Goal: Transaction & Acquisition: Book appointment/travel/reservation

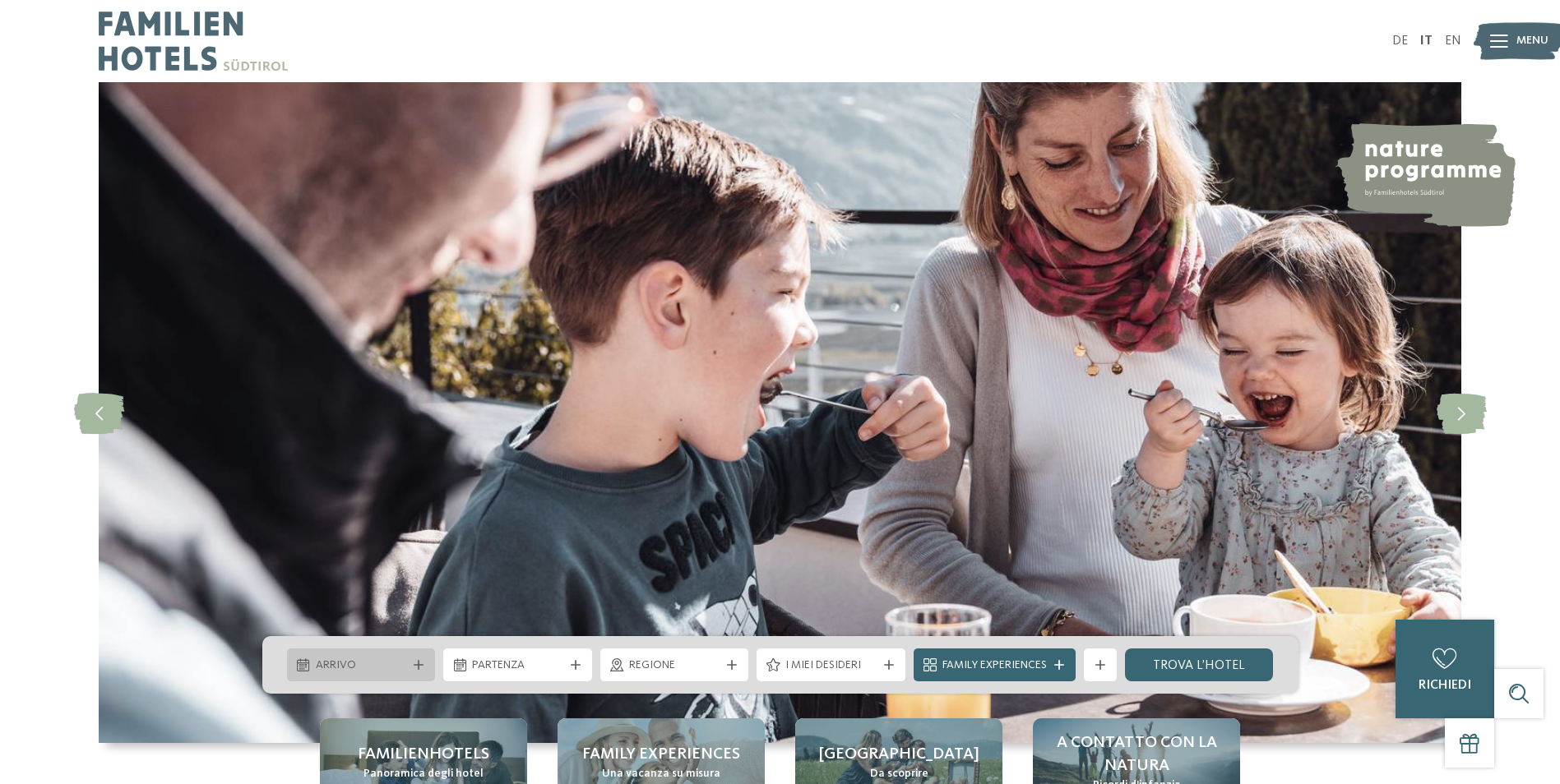
click at [427, 663] on div "Arrivo" at bounding box center [361, 664] width 148 height 32
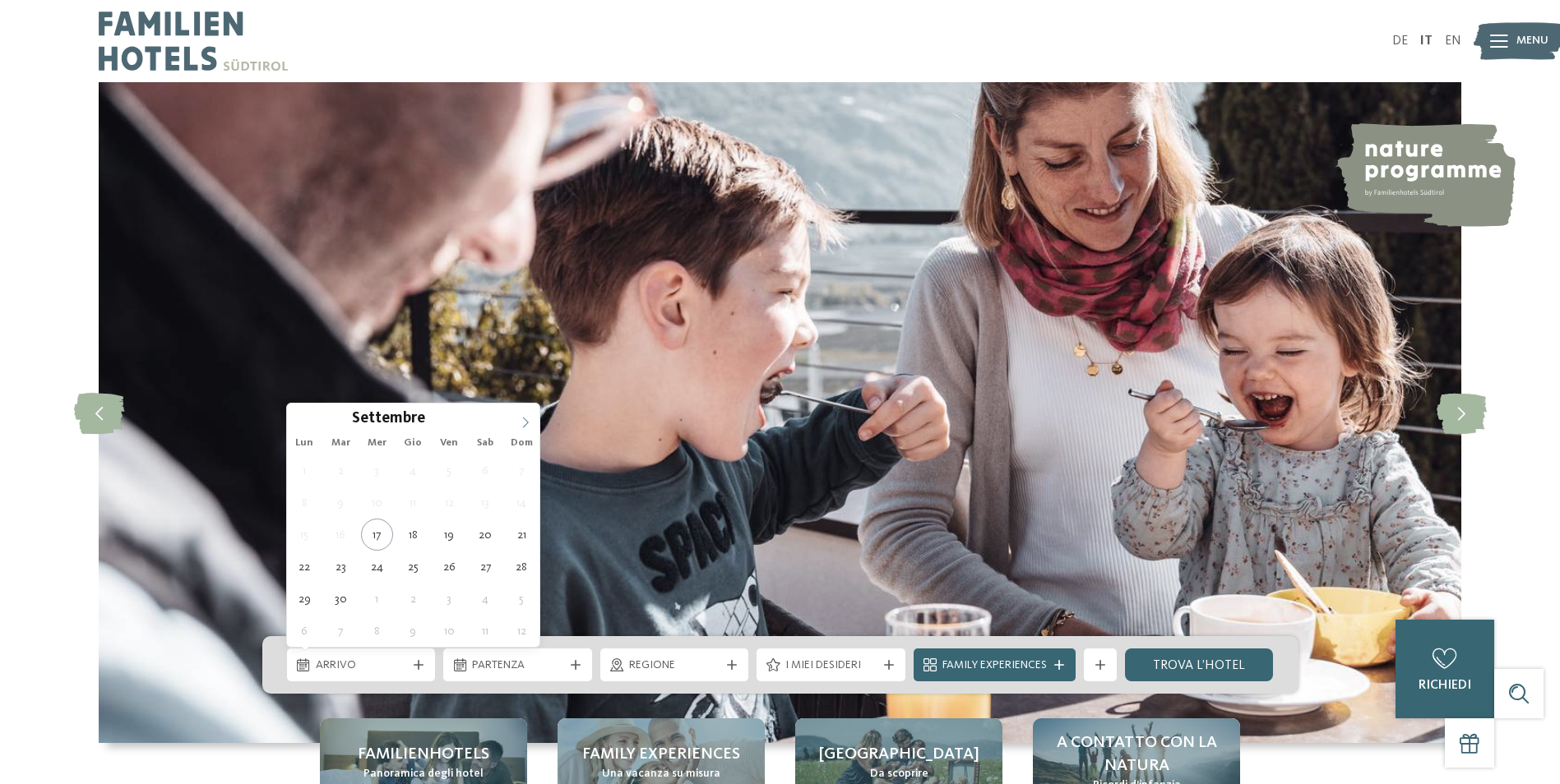
click at [520, 430] on span at bounding box center [525, 418] width 28 height 28
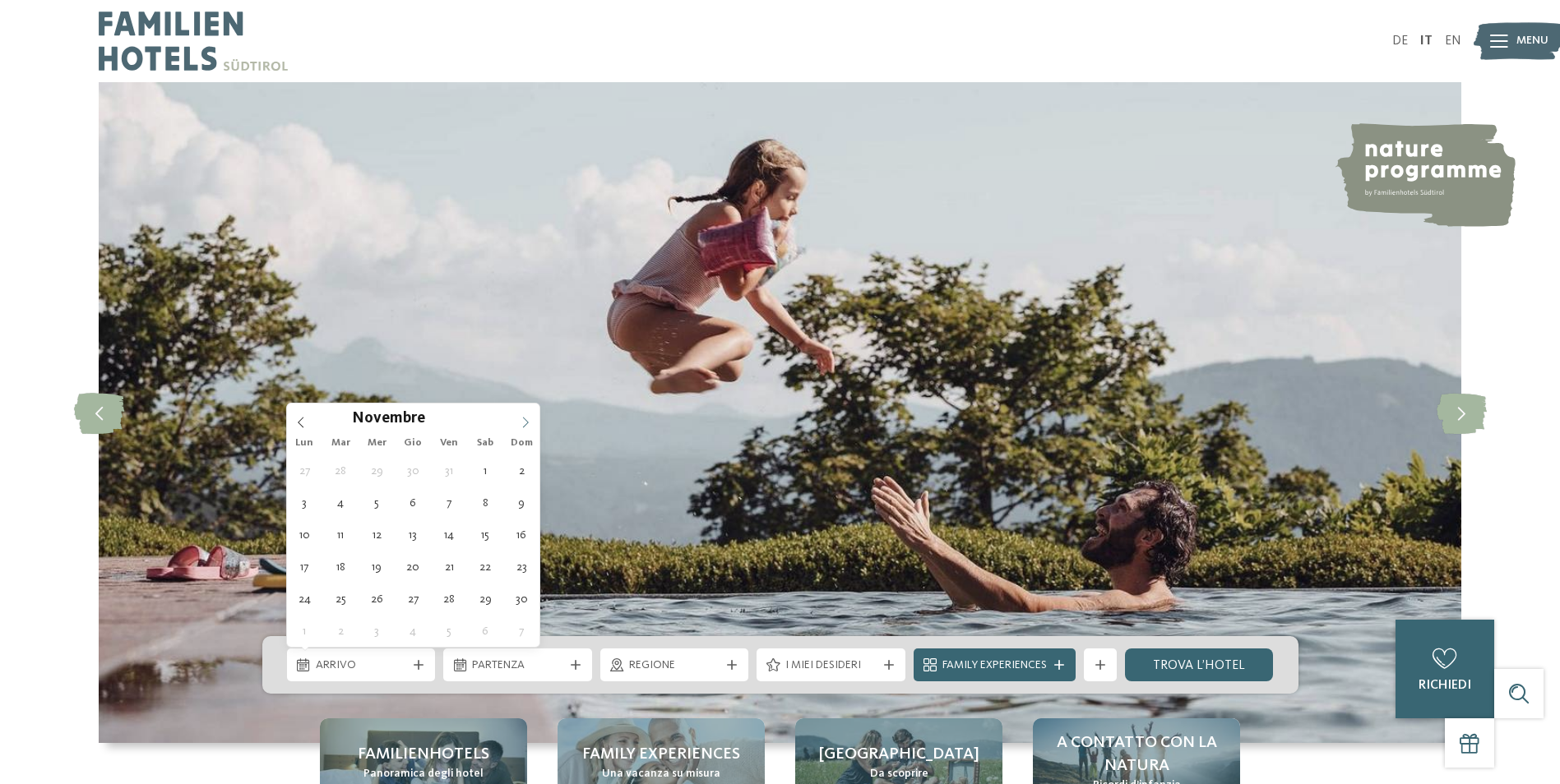
click at [531, 417] on icon at bounding box center [526, 422] width 12 height 12
type div "05.12.2025"
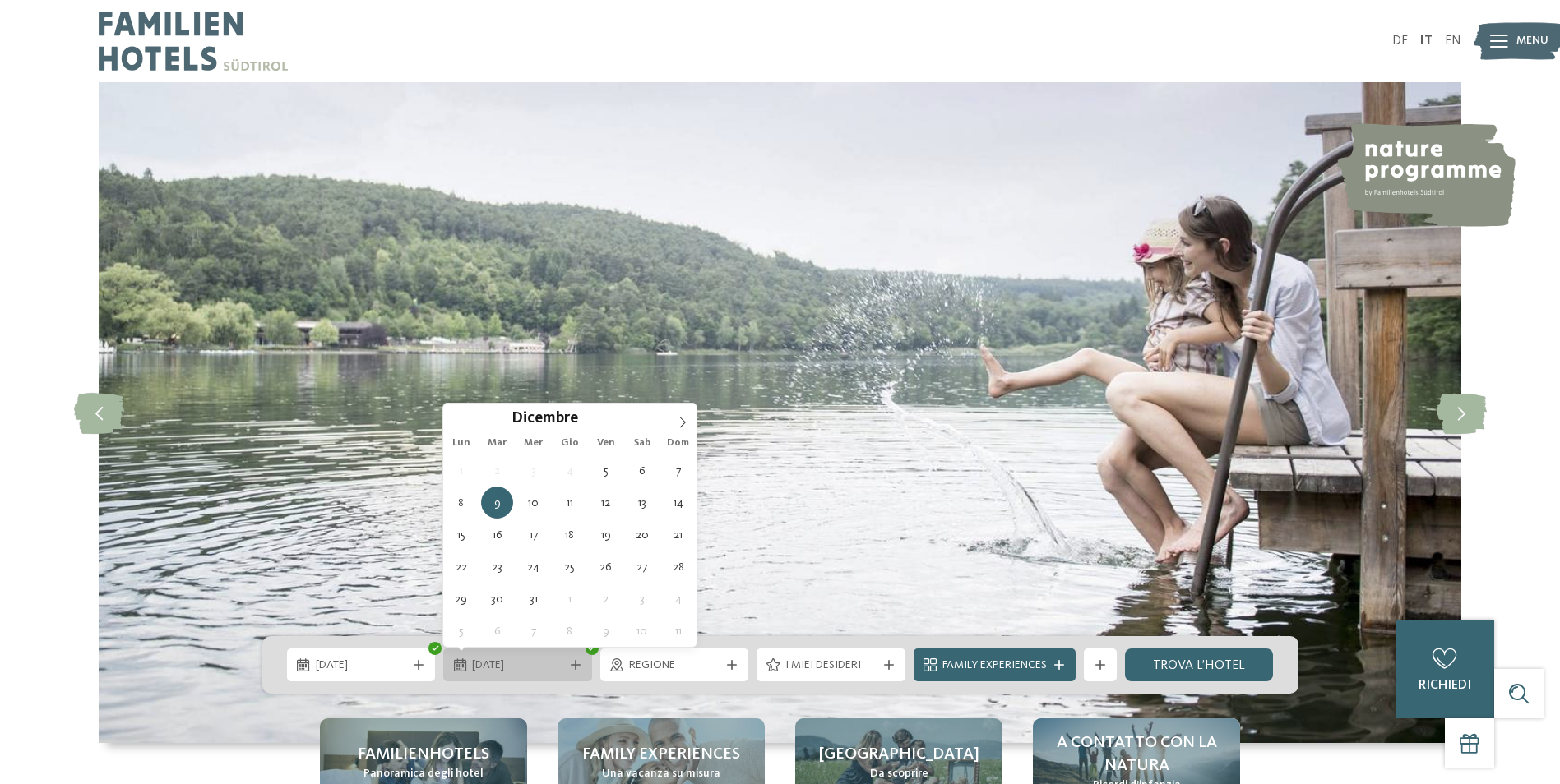
click at [569, 670] on div "09.12.2025" at bounding box center [517, 664] width 148 height 32
type div "08.12.2025"
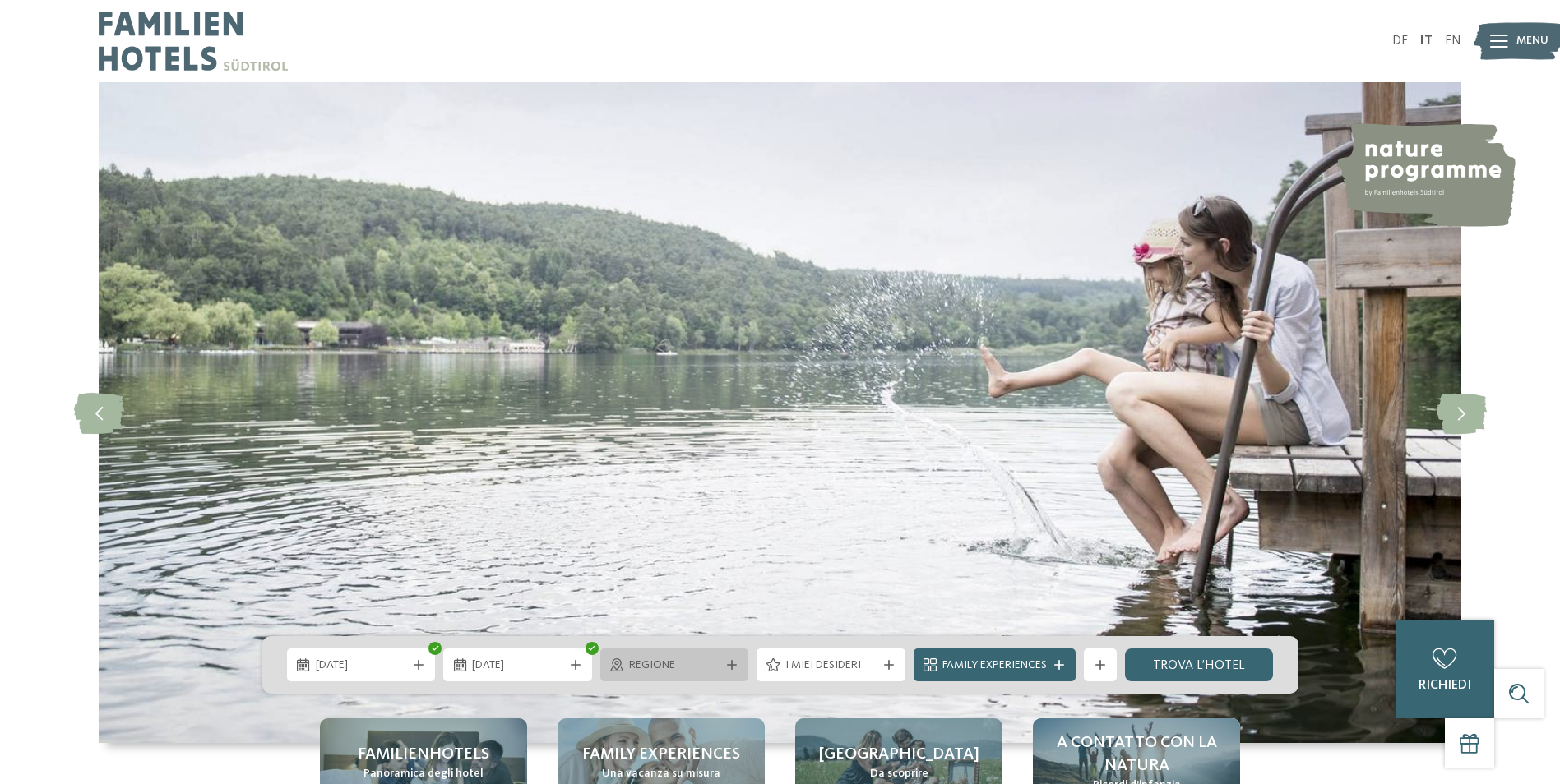
click at [709, 673] on span "Regione" at bounding box center [674, 665] width 91 height 17
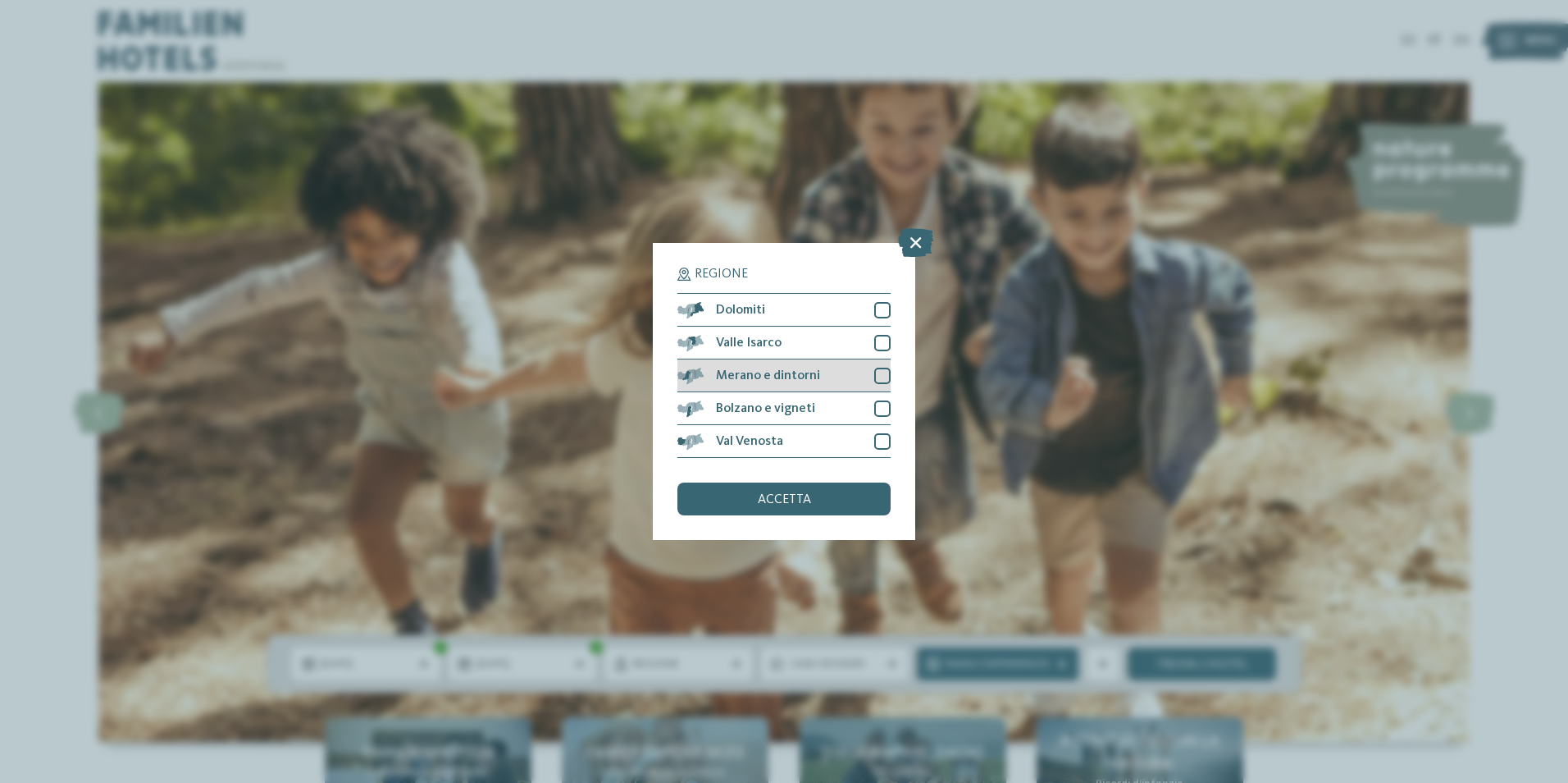
click at [873, 368] on div "Merano e dintorni" at bounding box center [784, 375] width 214 height 32
click at [876, 412] on div at bounding box center [883, 408] width 17 height 17
click at [840, 496] on div "accetta" at bounding box center [784, 498] width 214 height 32
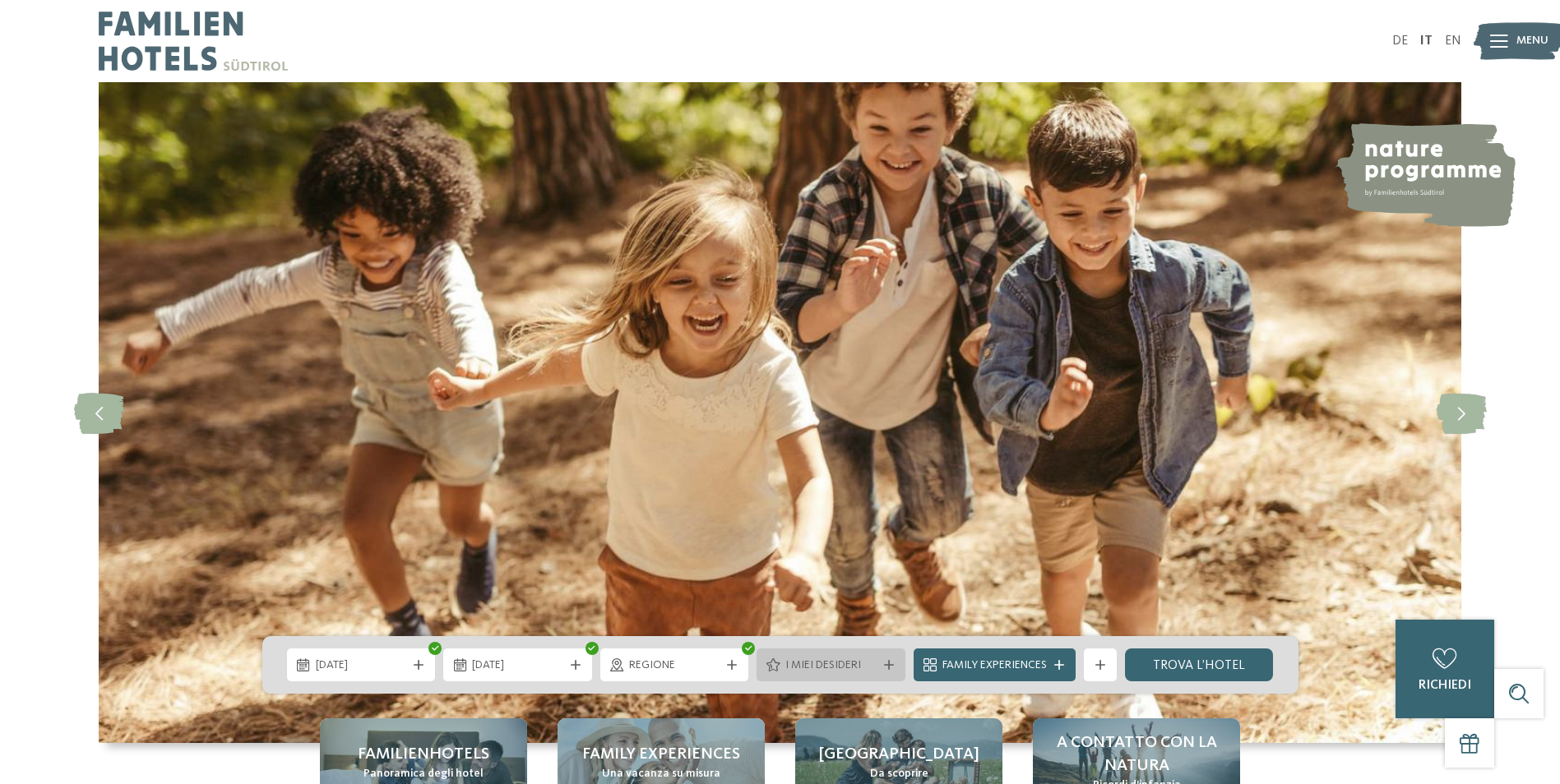
click at [856, 660] on span "I miei desideri" at bounding box center [831, 665] width 91 height 17
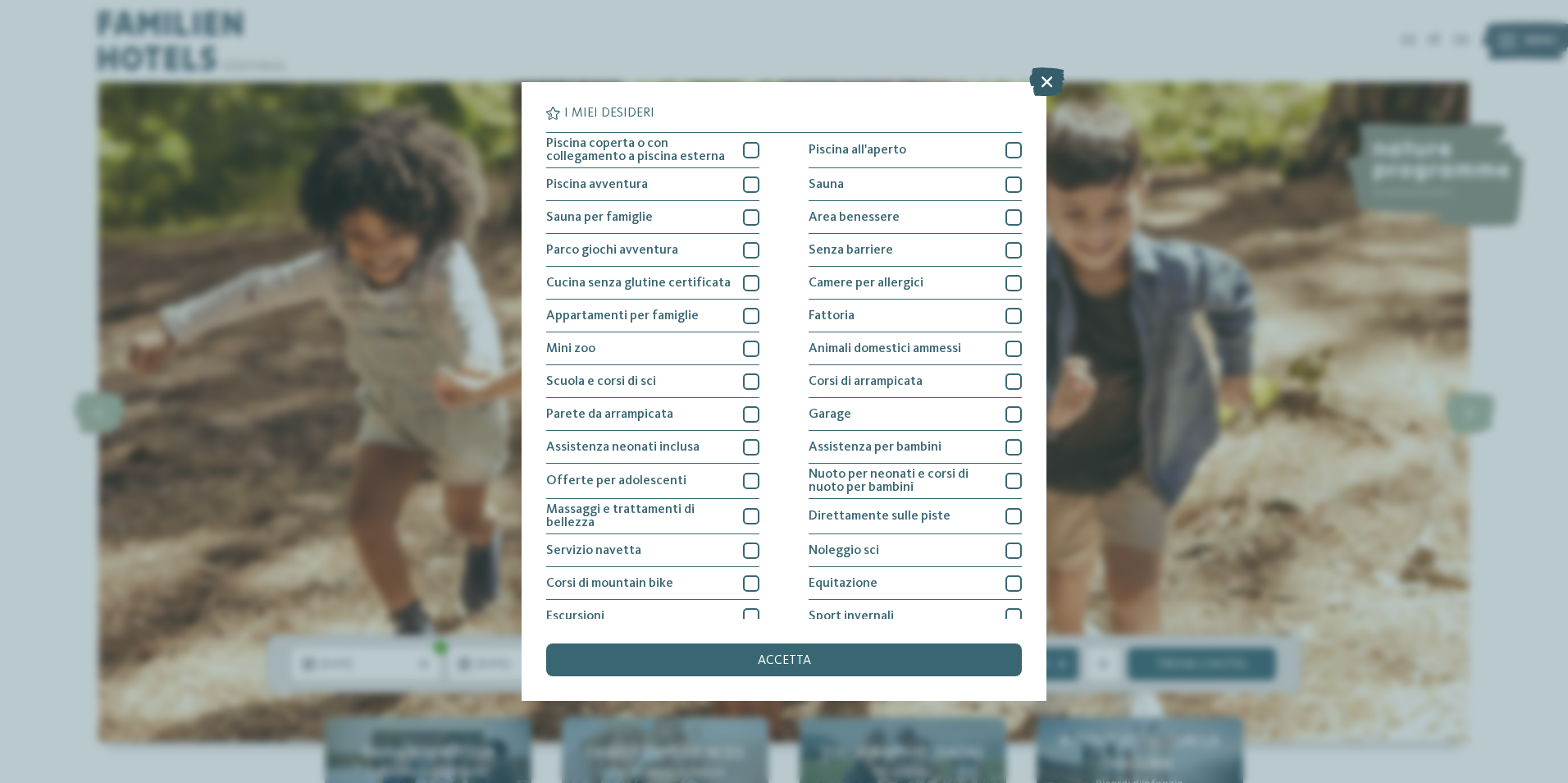
click at [1041, 88] on icon at bounding box center [1047, 81] width 35 height 28
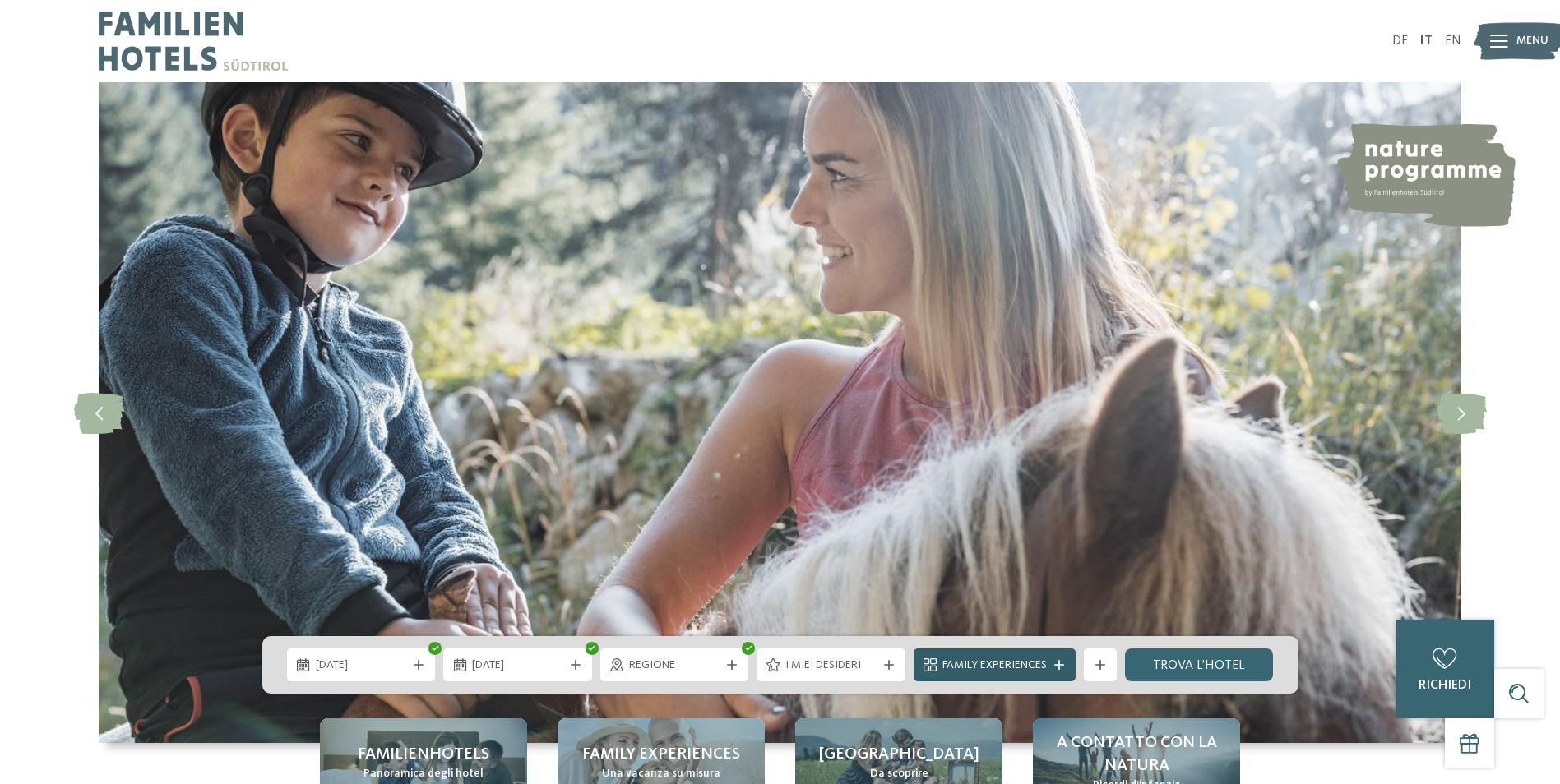
click at [1034, 661] on span "Family Experiences" at bounding box center [995, 665] width 104 height 17
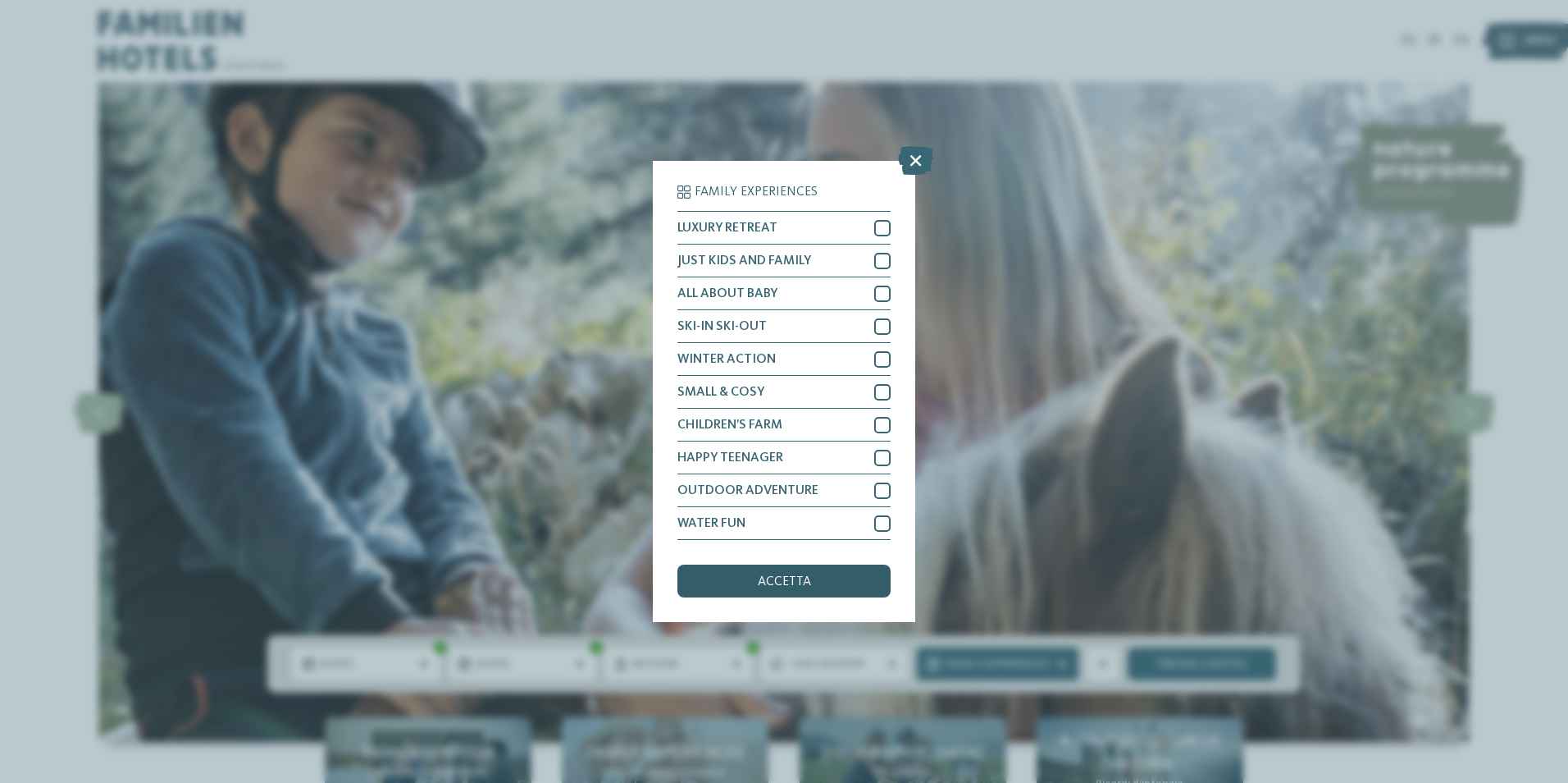
click at [793, 589] on div "accetta" at bounding box center [784, 581] width 214 height 32
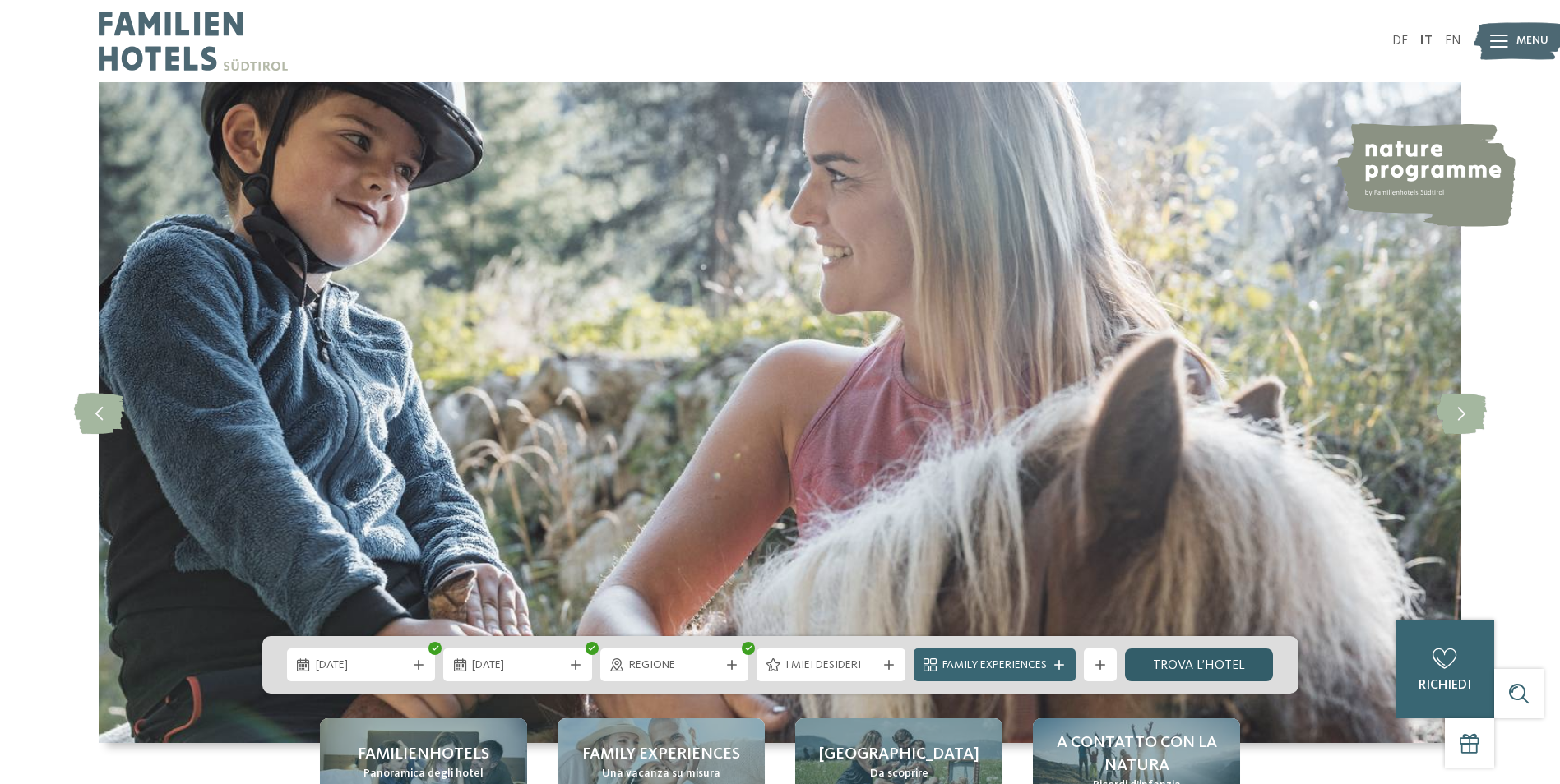
click at [1215, 663] on link "trova l’hotel" at bounding box center [1198, 664] width 148 height 32
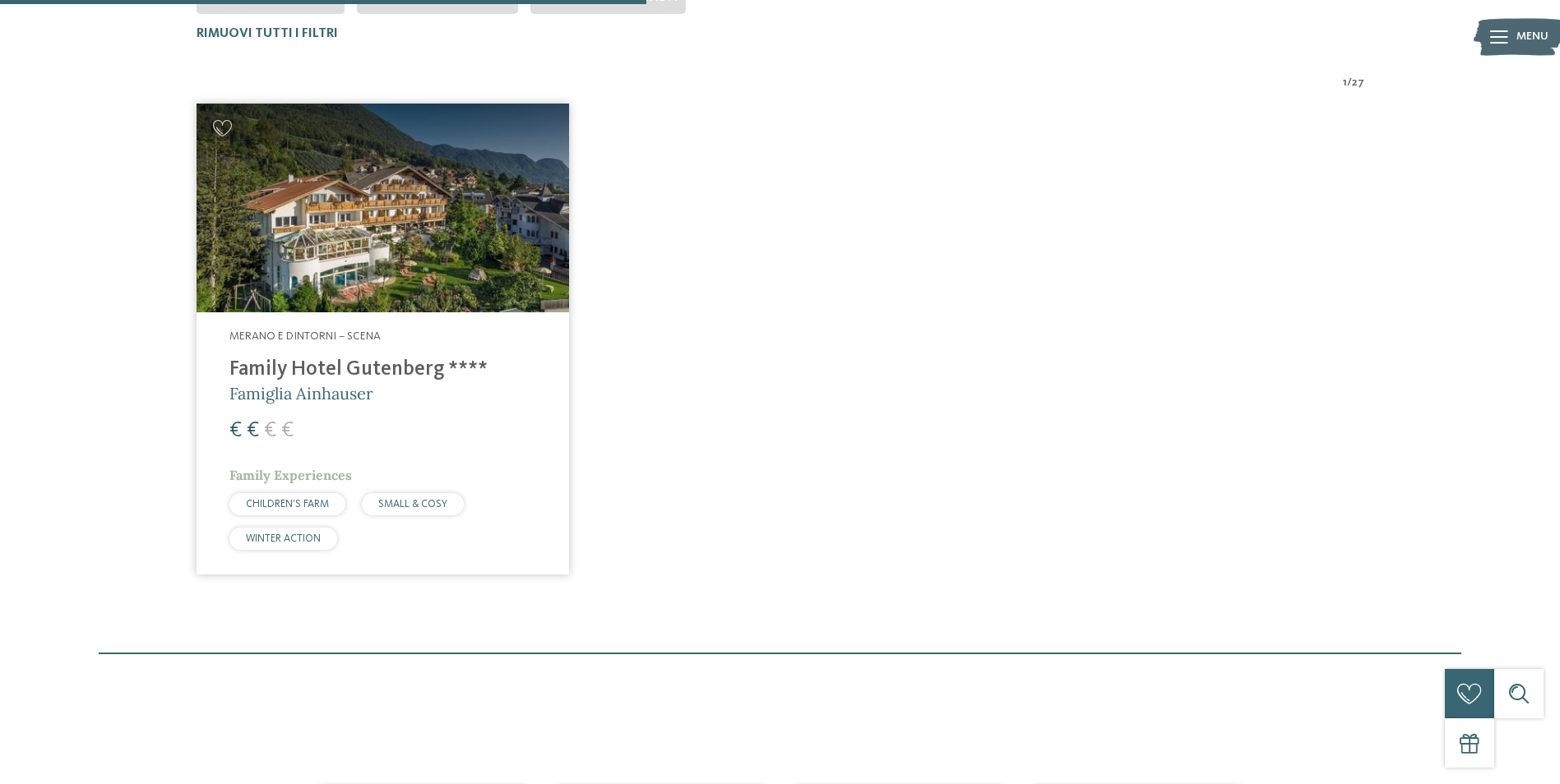
scroll to position [539, 0]
click at [445, 261] on img at bounding box center [382, 207] width 373 height 209
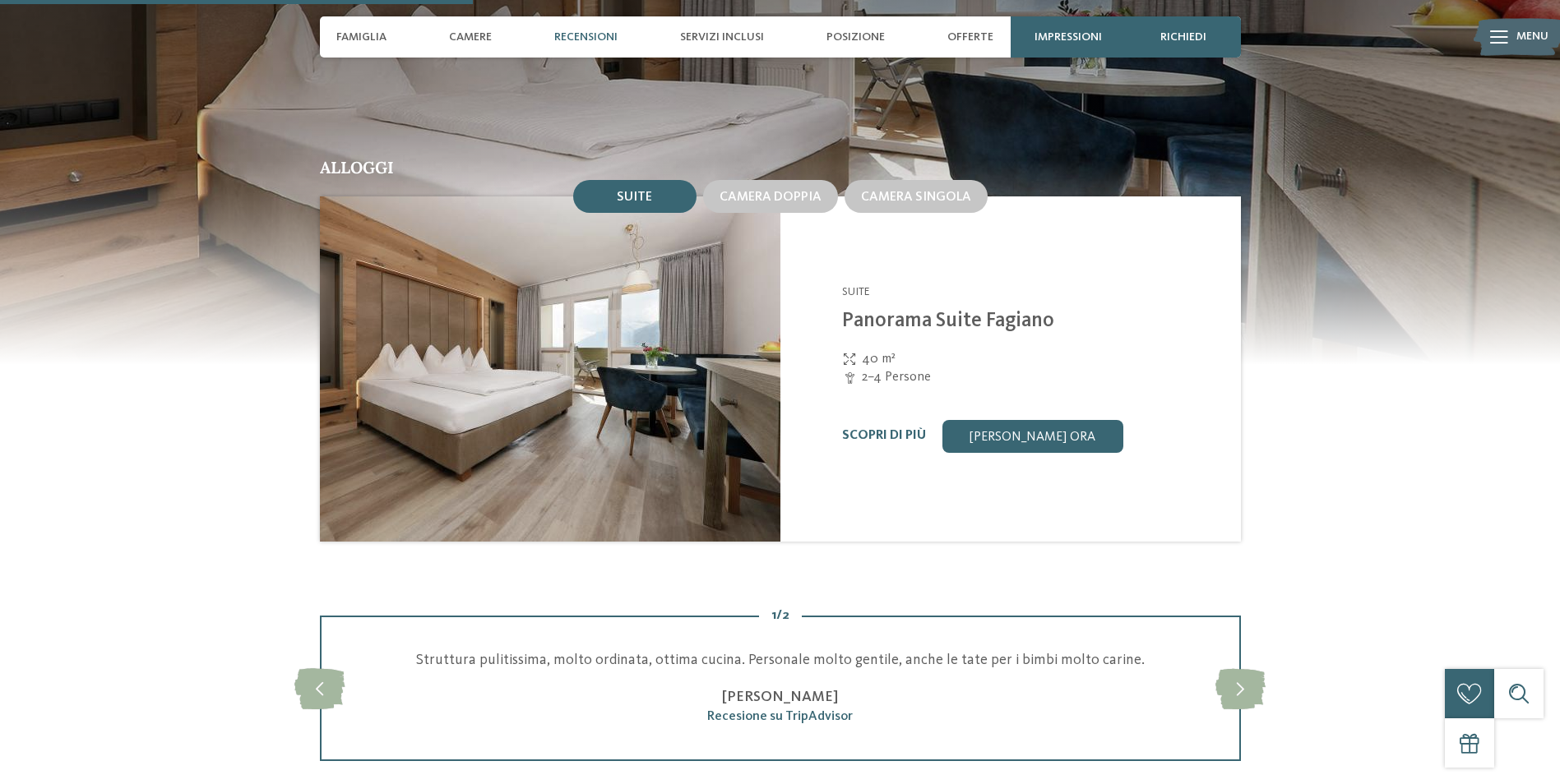
scroll to position [1480, 0]
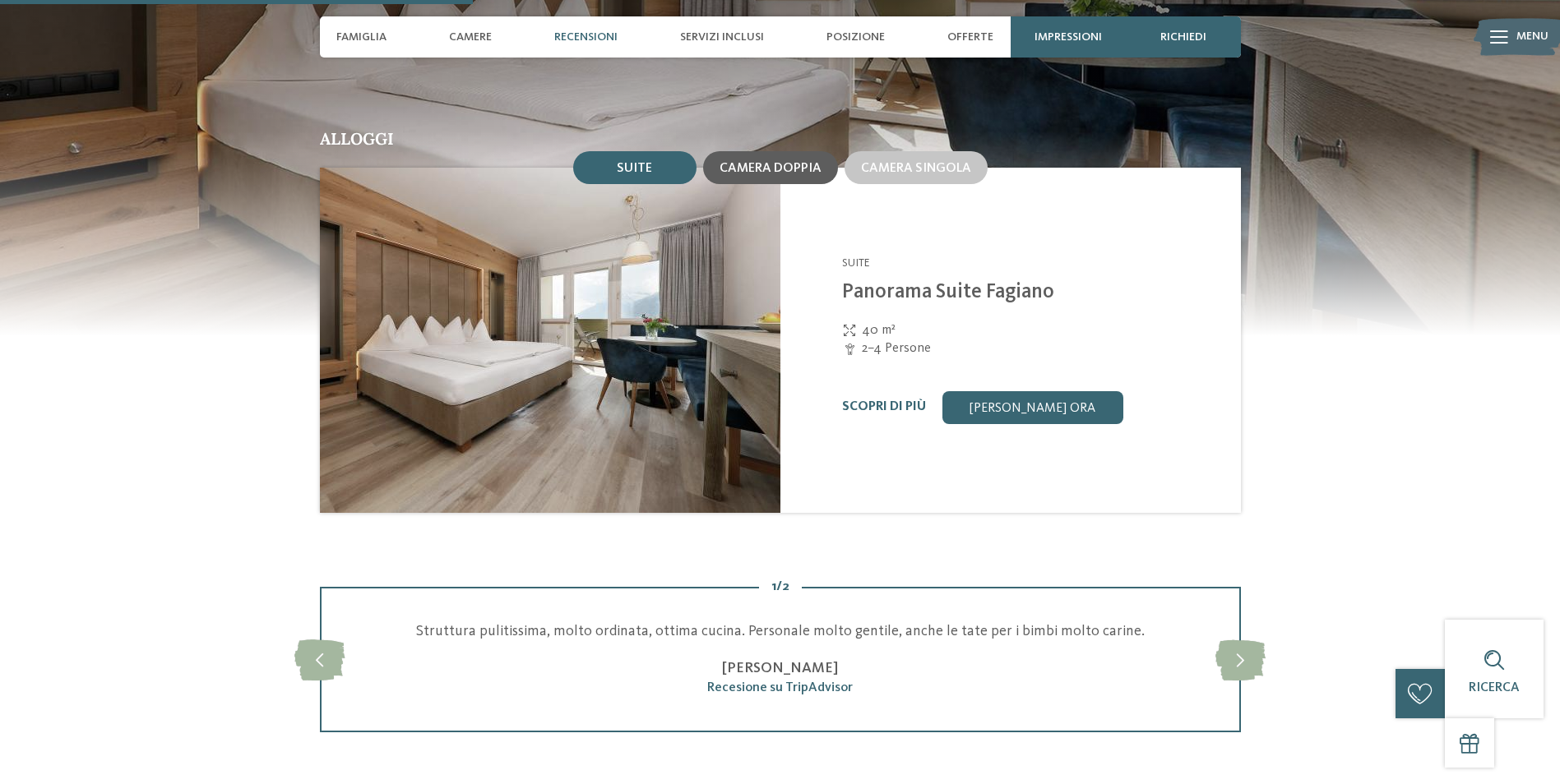
click at [766, 160] on div "Camera doppia" at bounding box center [771, 167] width 102 height 15
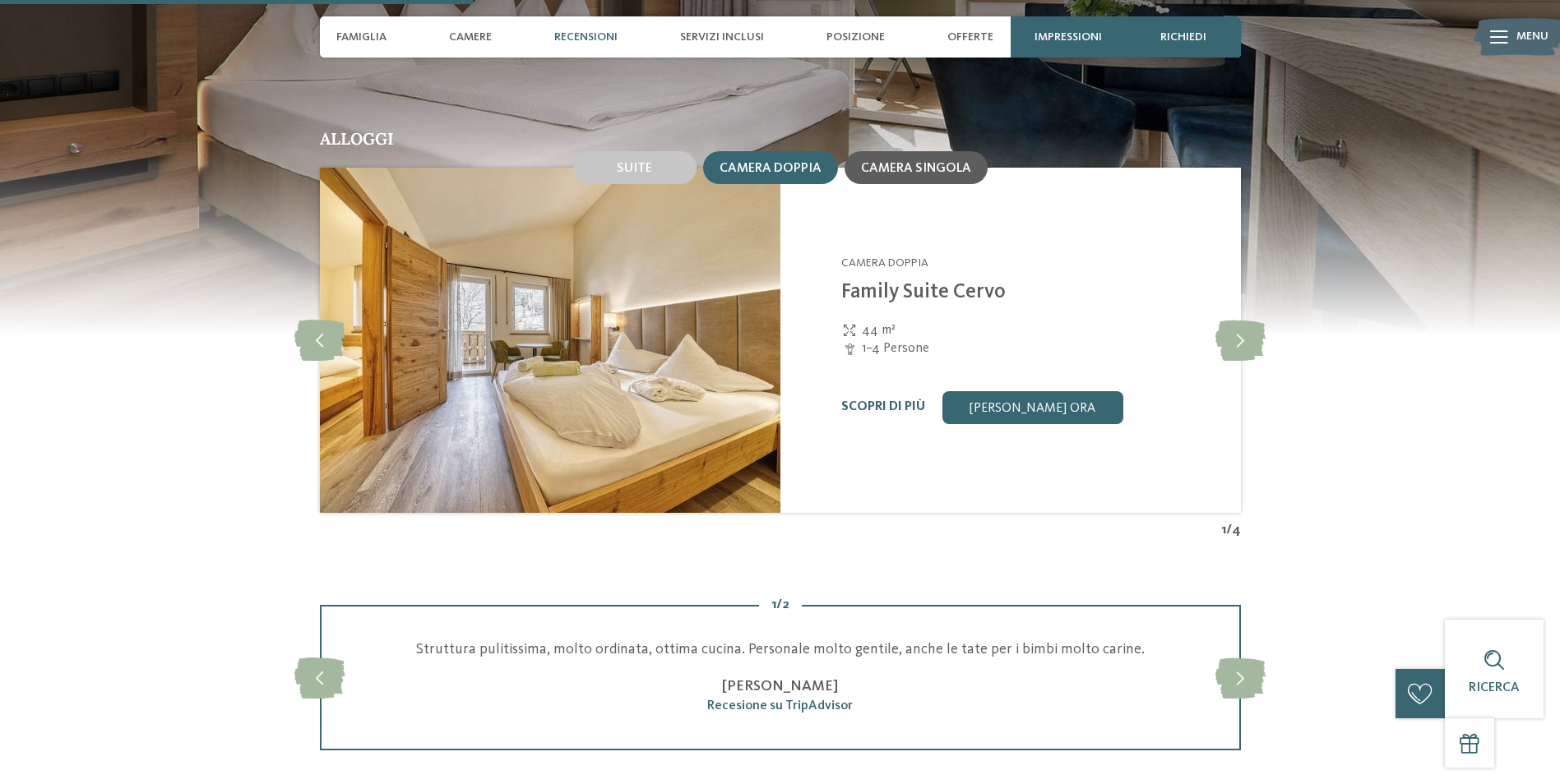
click at [913, 158] on div "Camera singola" at bounding box center [916, 167] width 144 height 32
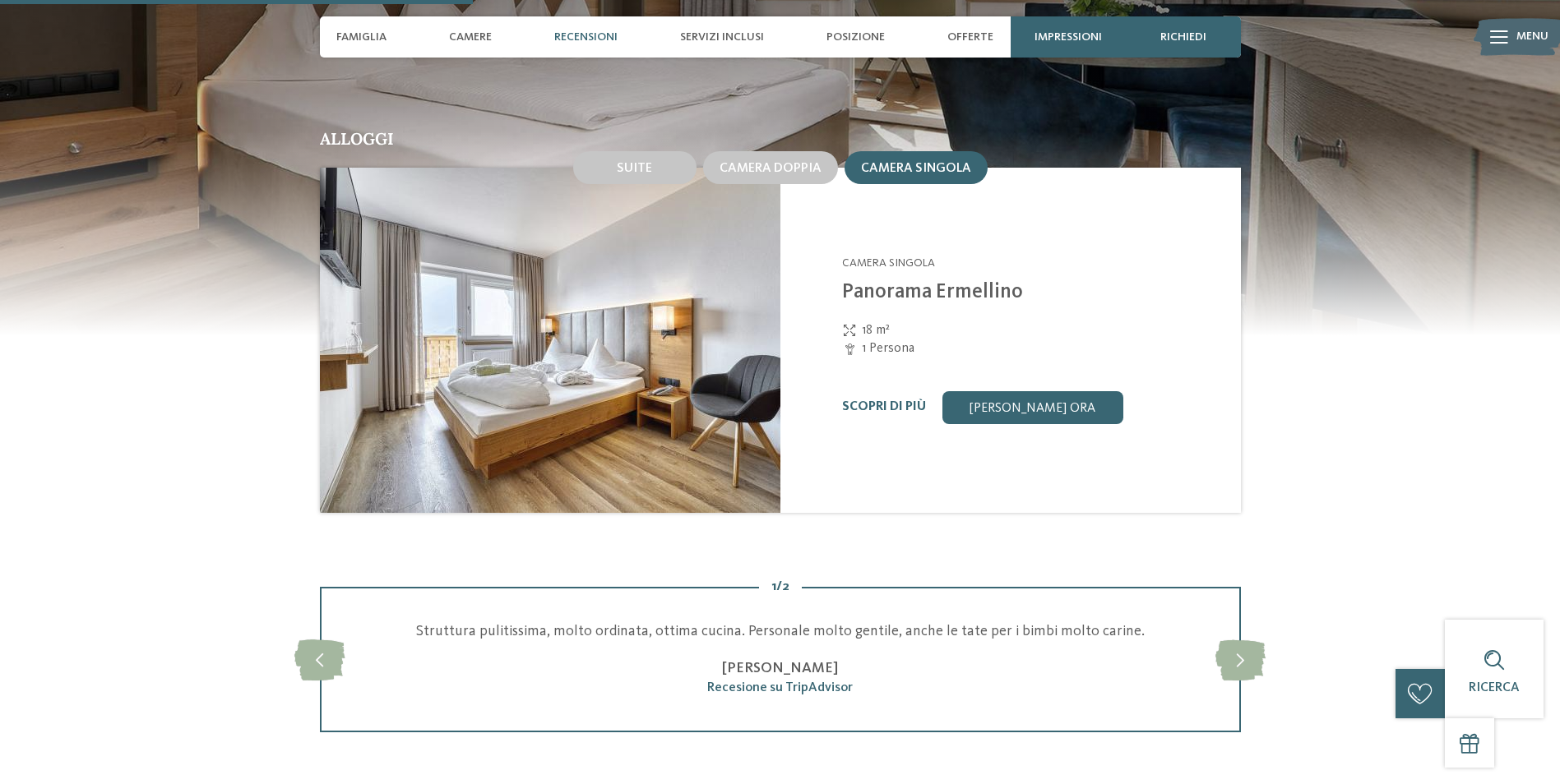
click at [775, 164] on div "Camera doppia" at bounding box center [771, 168] width 142 height 39
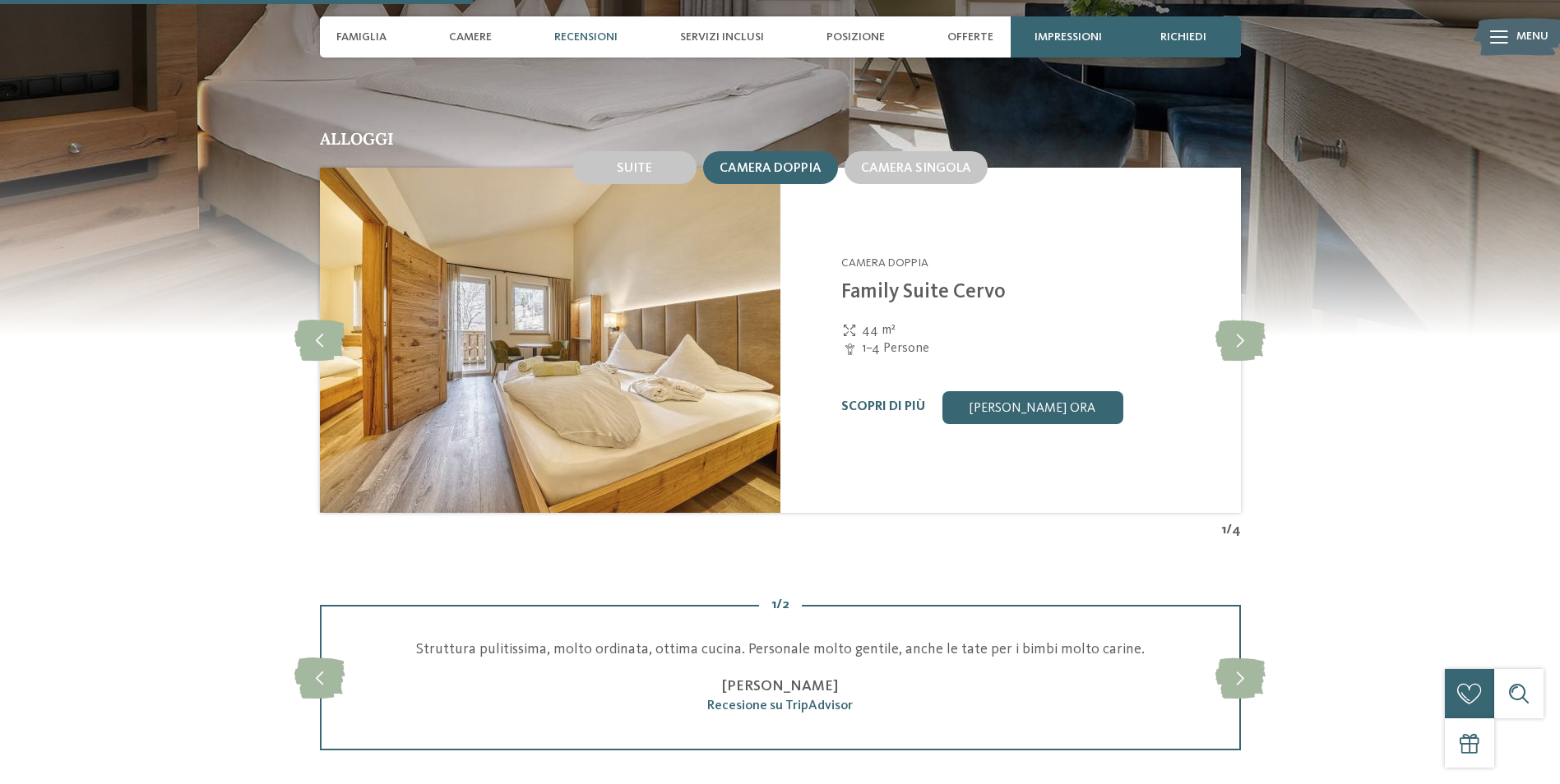
click at [603, 163] on div "Suite" at bounding box center [635, 168] width 130 height 39
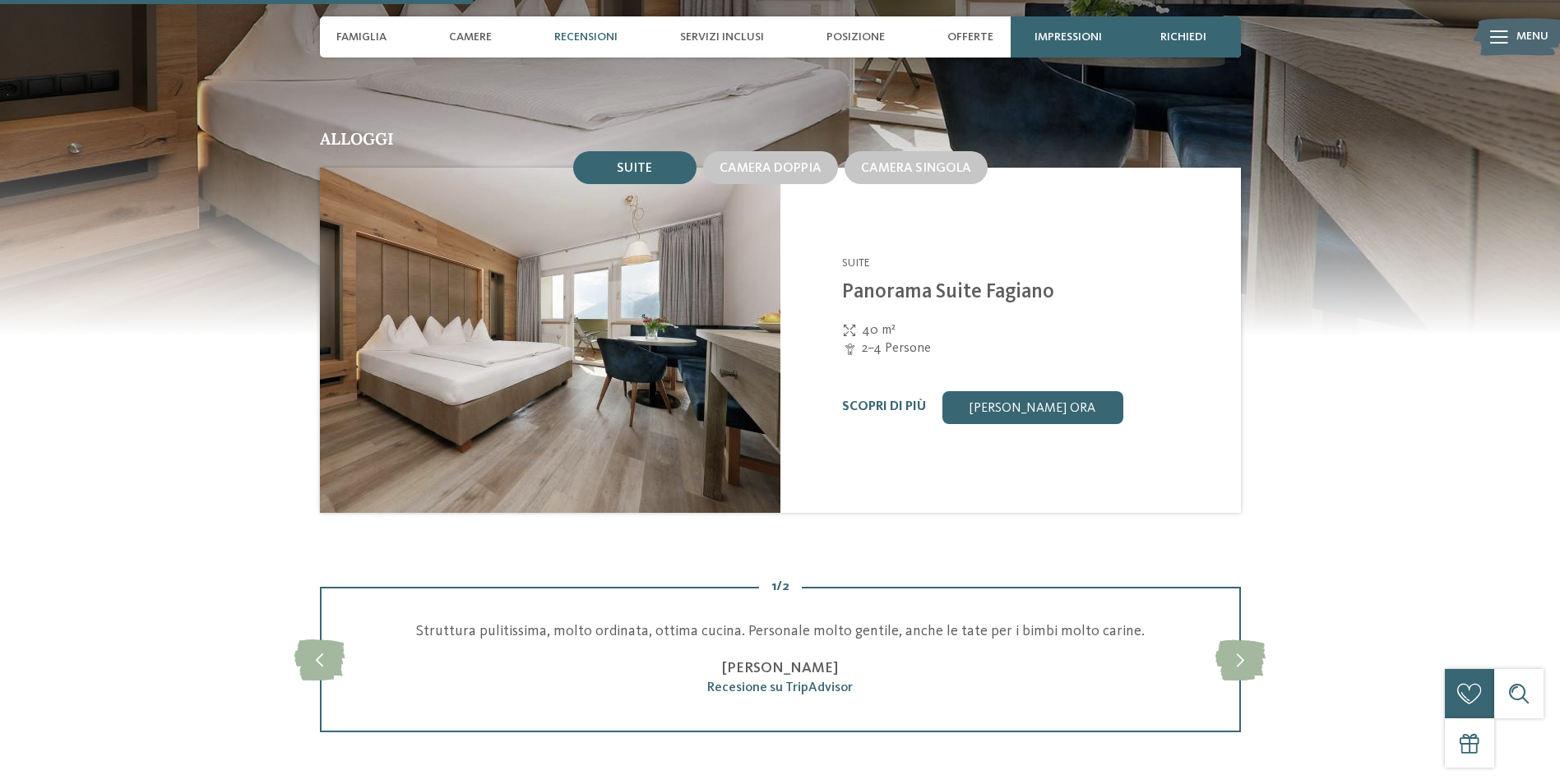
click at [634, 160] on div "Suite" at bounding box center [634, 167] width 35 height 15
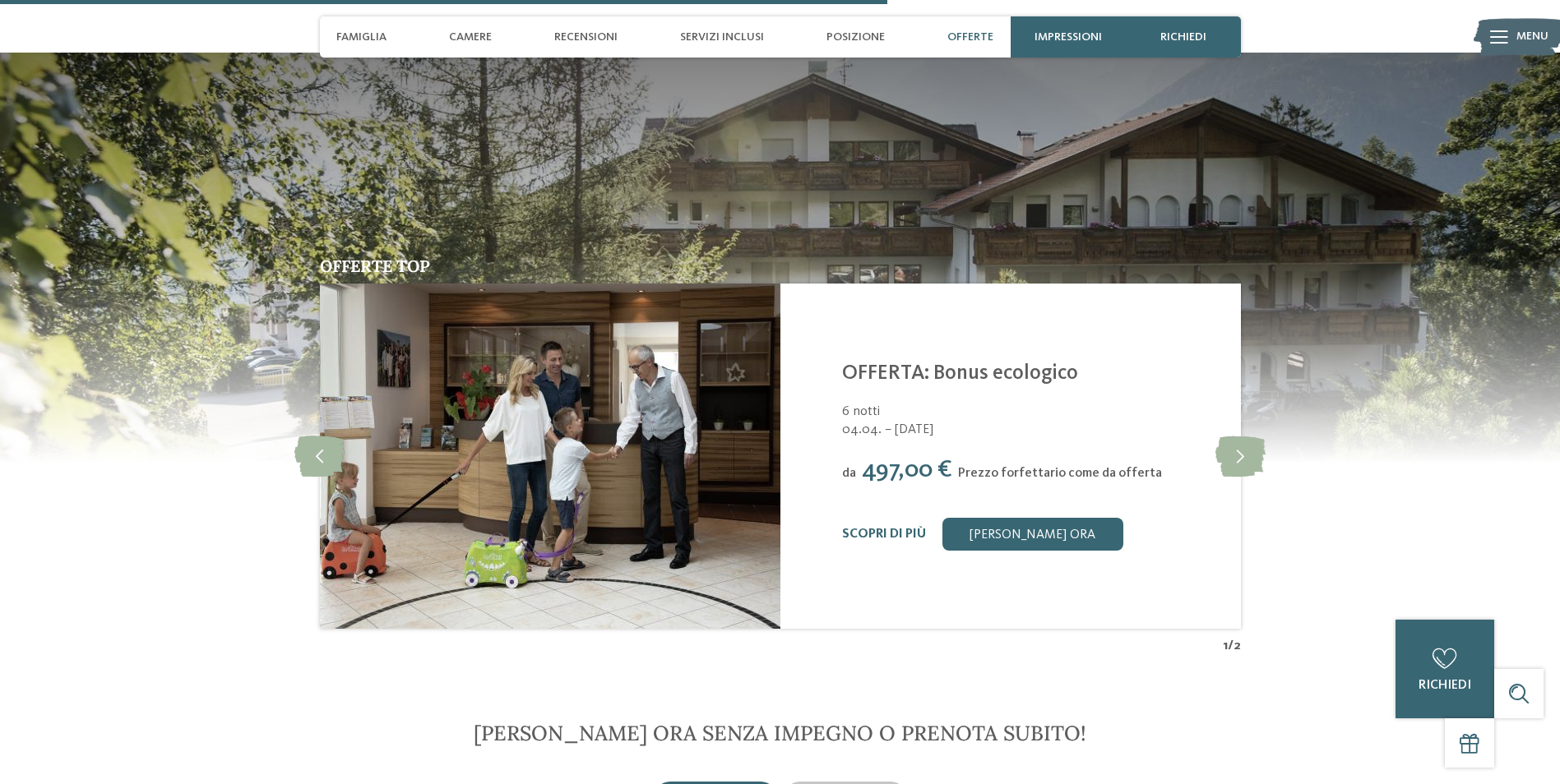
scroll to position [2877, 0]
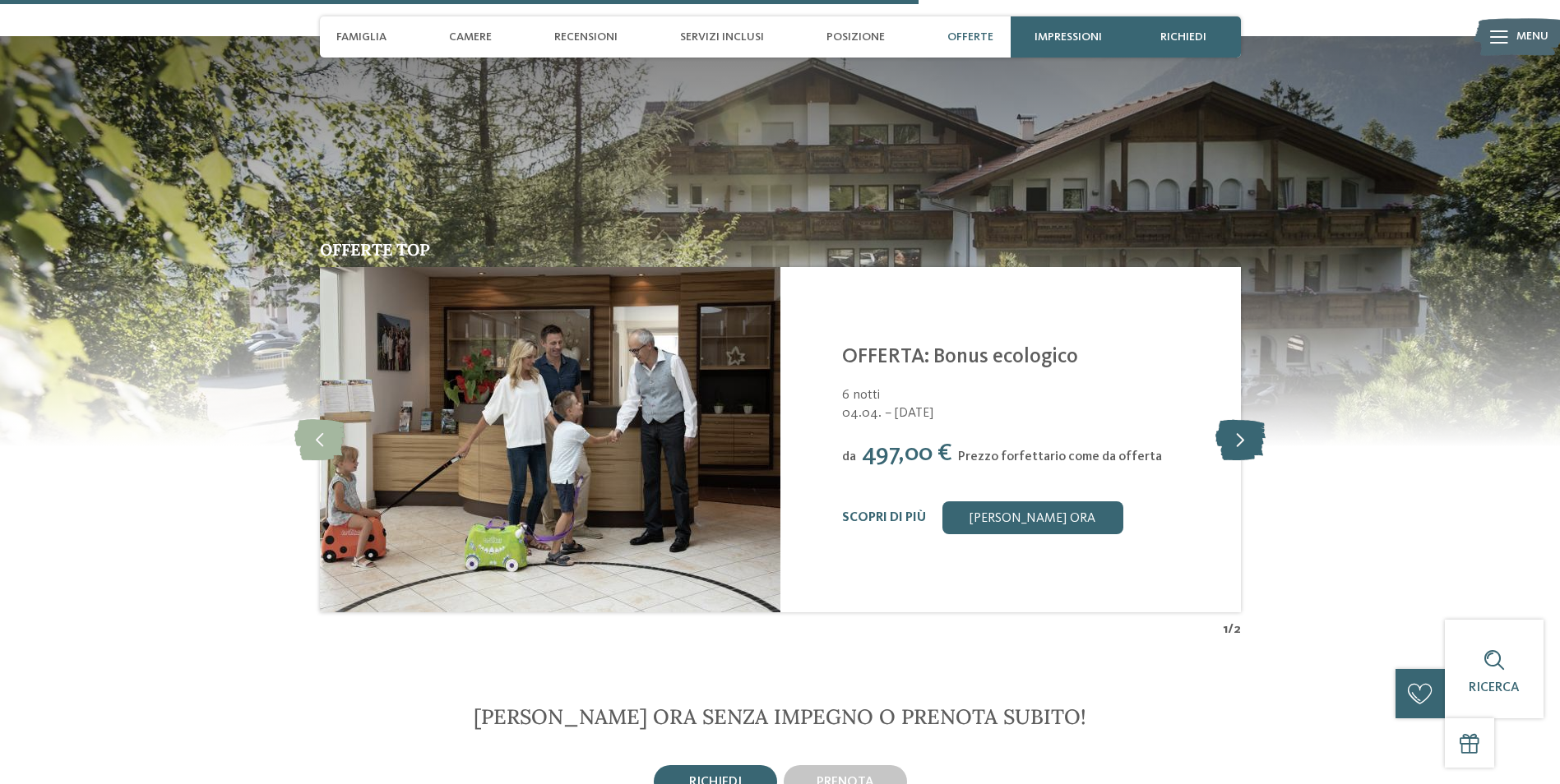
click at [1250, 420] on icon at bounding box center [1240, 440] width 50 height 41
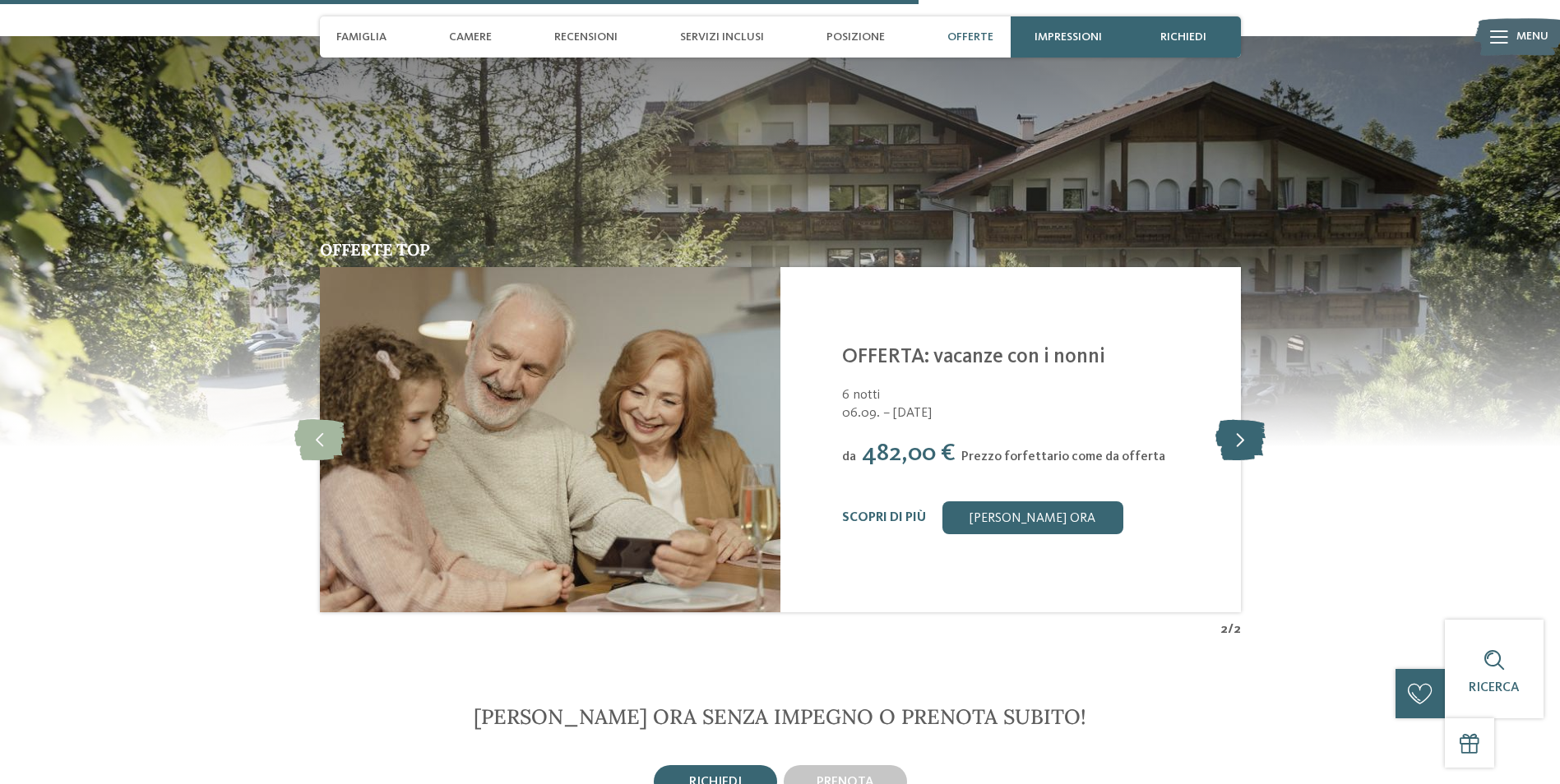
click at [1250, 420] on icon at bounding box center [1240, 440] width 50 height 41
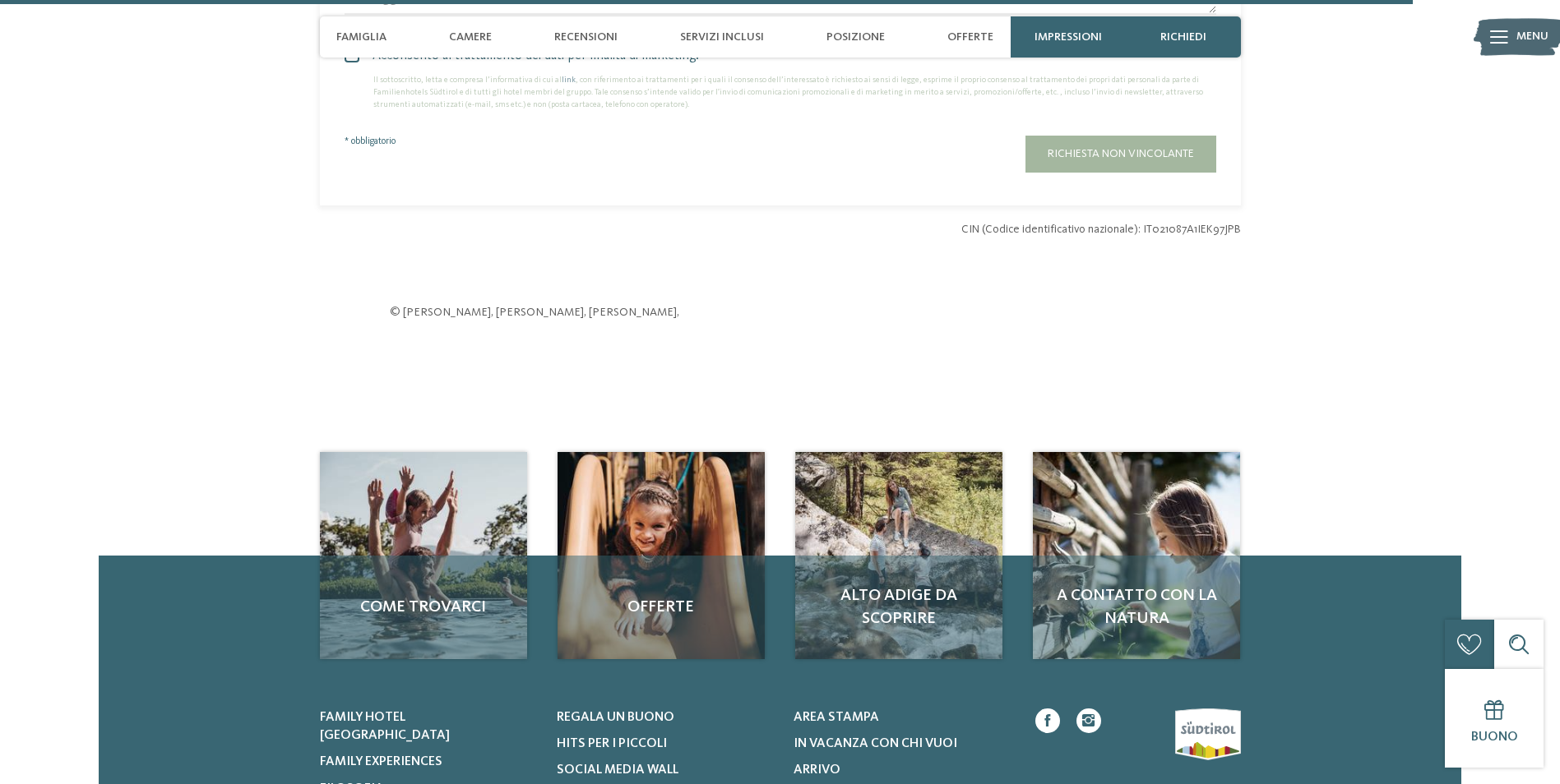
scroll to position [3863, 0]
